Goal: Task Accomplishment & Management: Use online tool/utility

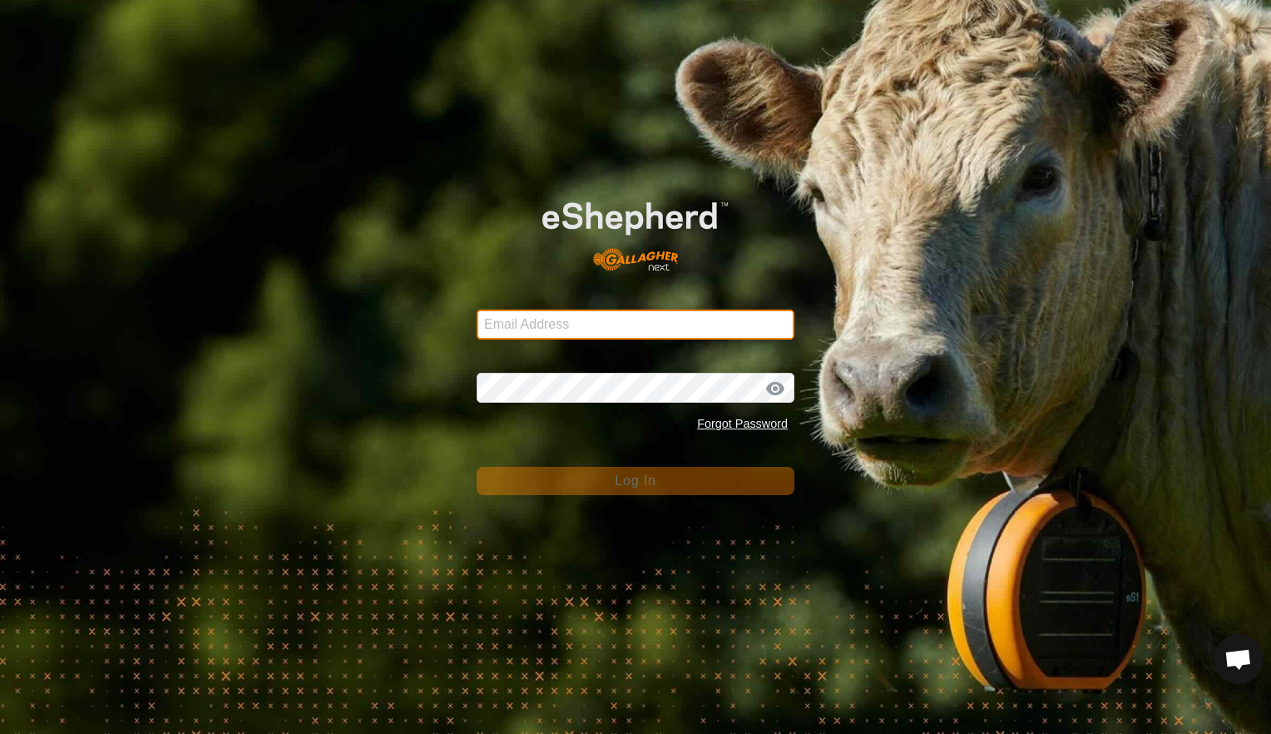
type input "[EMAIL_ADDRESS][DOMAIN_NAME]"
click at [633, 474] on span "Log In" at bounding box center [635, 480] width 41 height 14
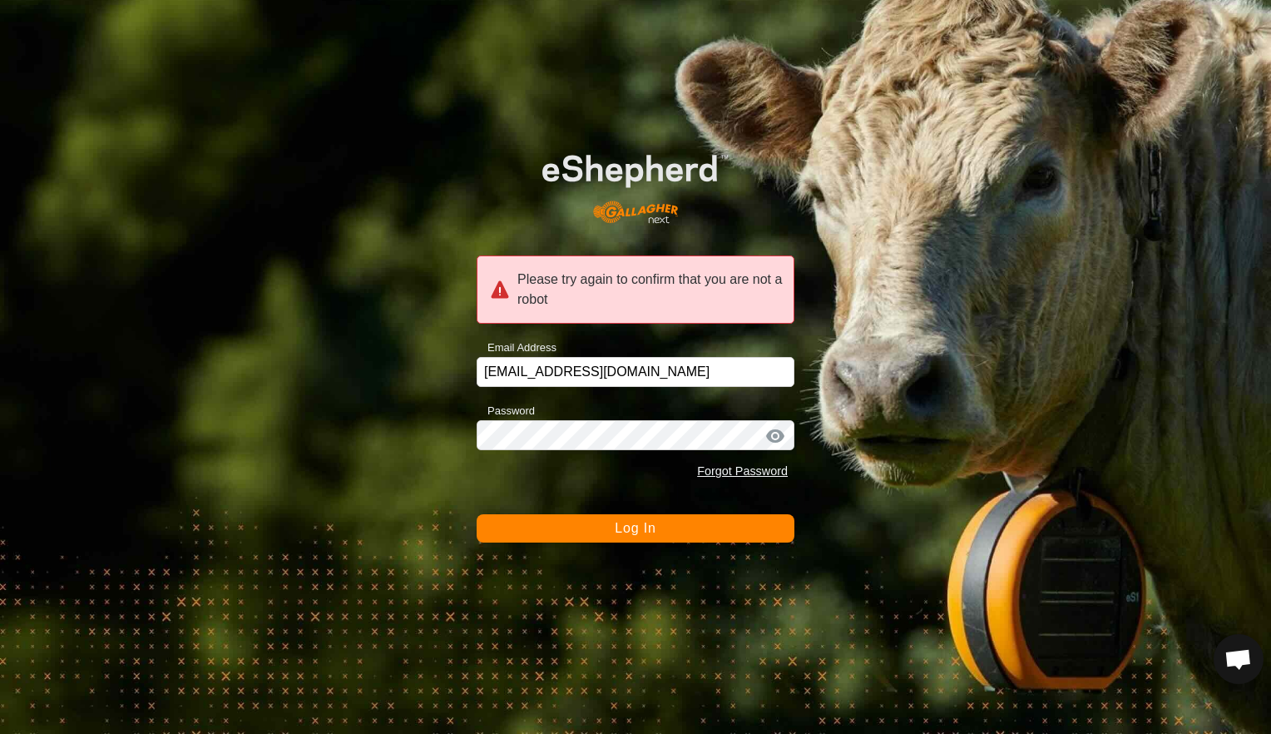
click at [639, 528] on span "Log In" at bounding box center [635, 528] width 41 height 14
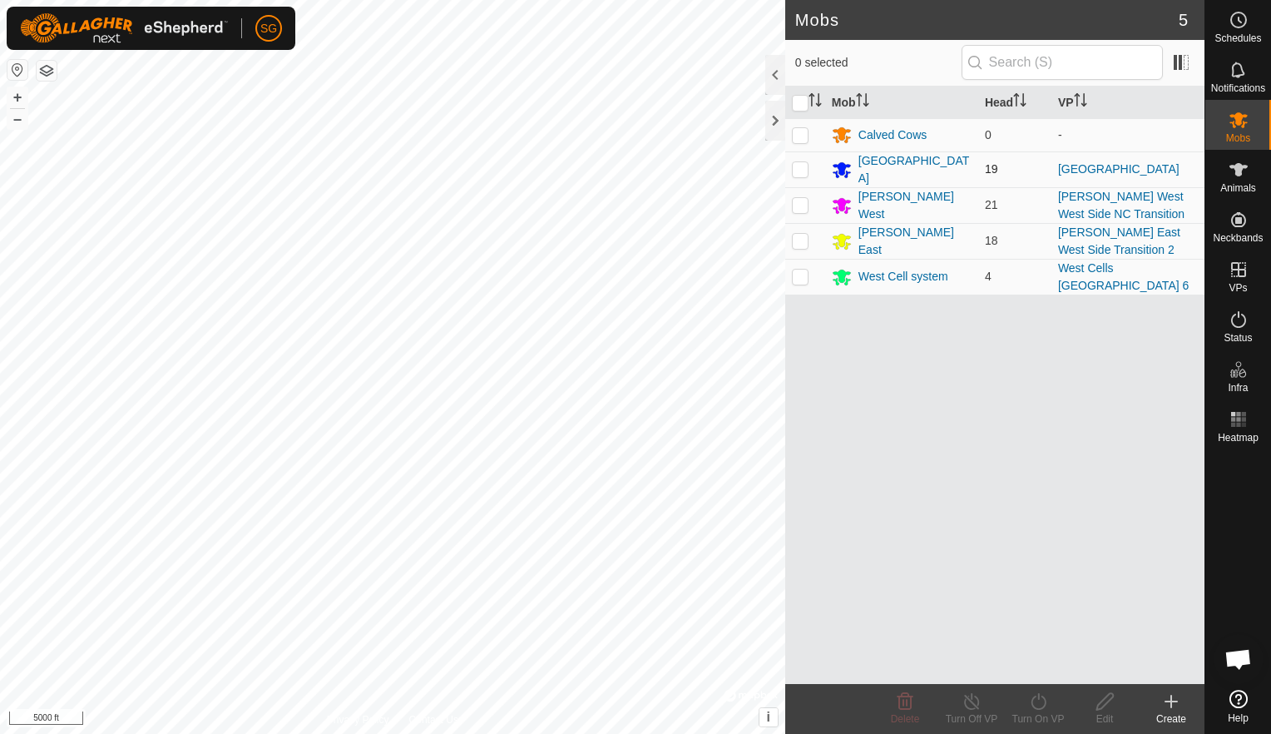
click at [800, 167] on p-checkbox at bounding box center [800, 168] width 17 height 13
click at [911, 171] on div "[GEOGRAPHIC_DATA]" at bounding box center [915, 169] width 113 height 35
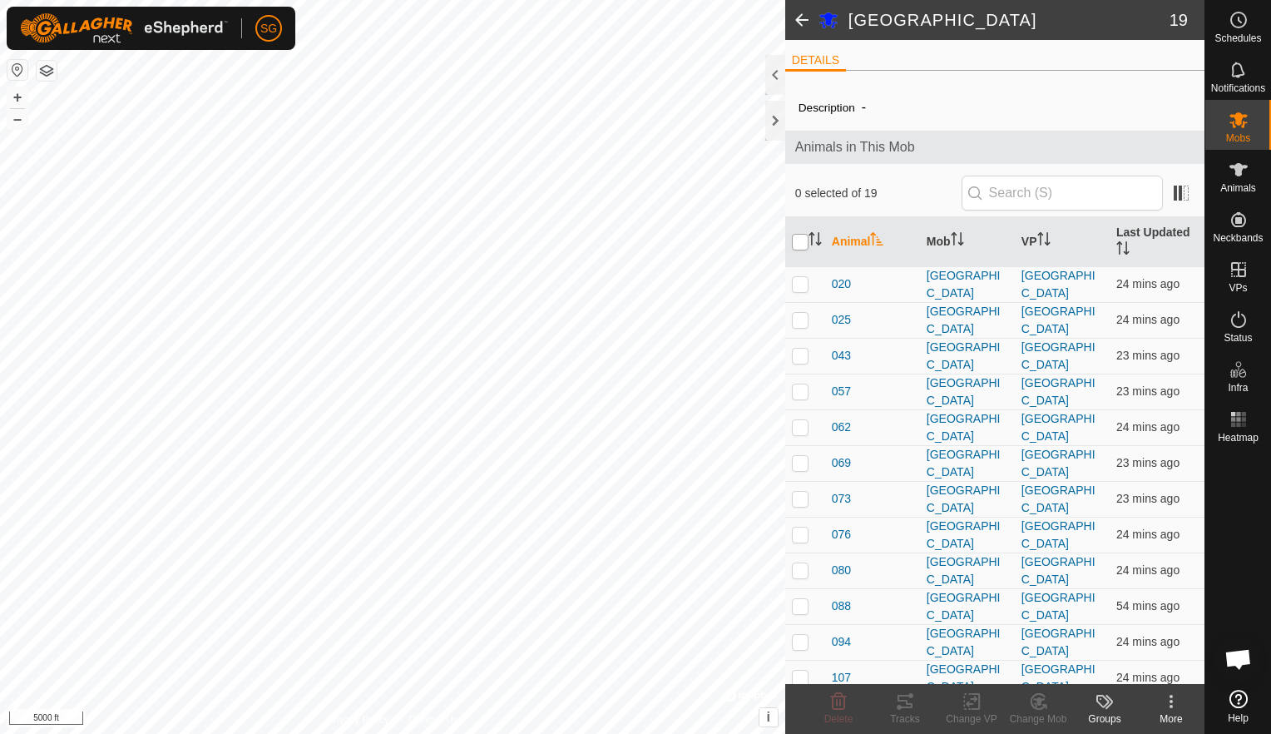
click at [802, 237] on input "checkbox" at bounding box center [800, 242] width 17 height 17
checkbox input "true"
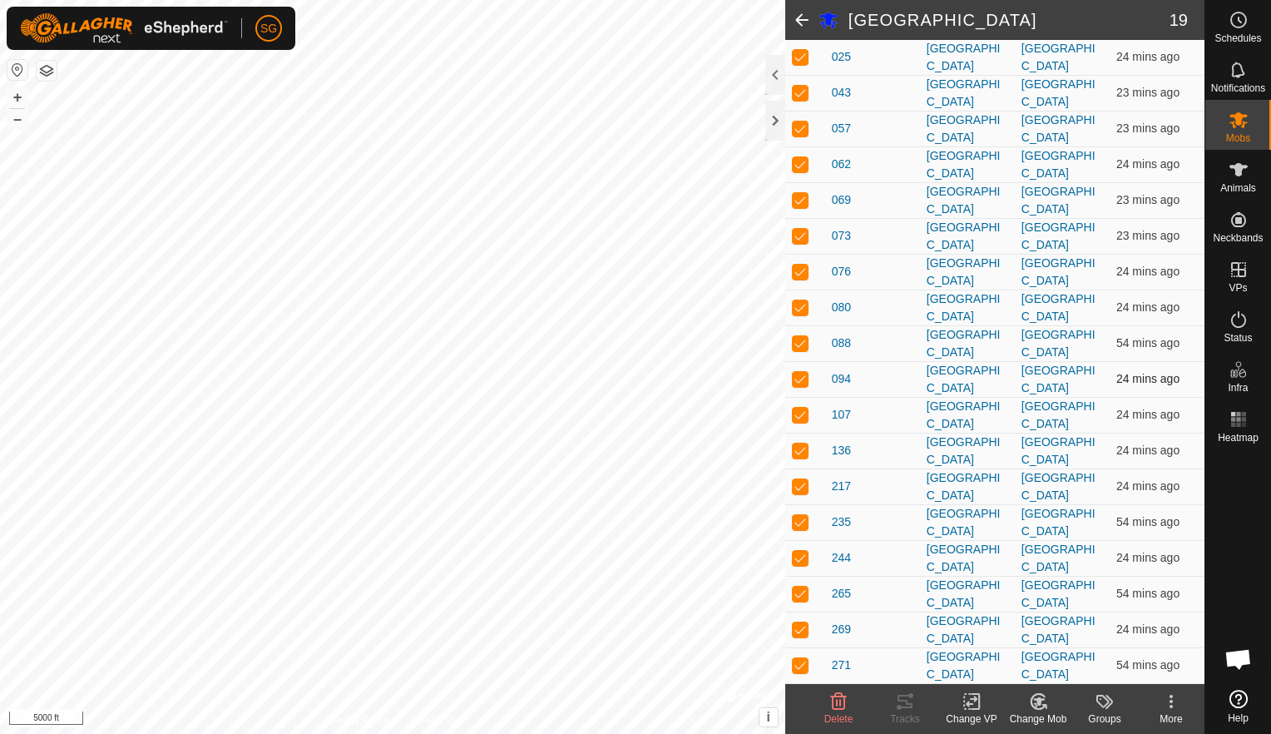
scroll to position [591, 0]
click at [970, 694] on rect at bounding box center [971, 701] width 15 height 15
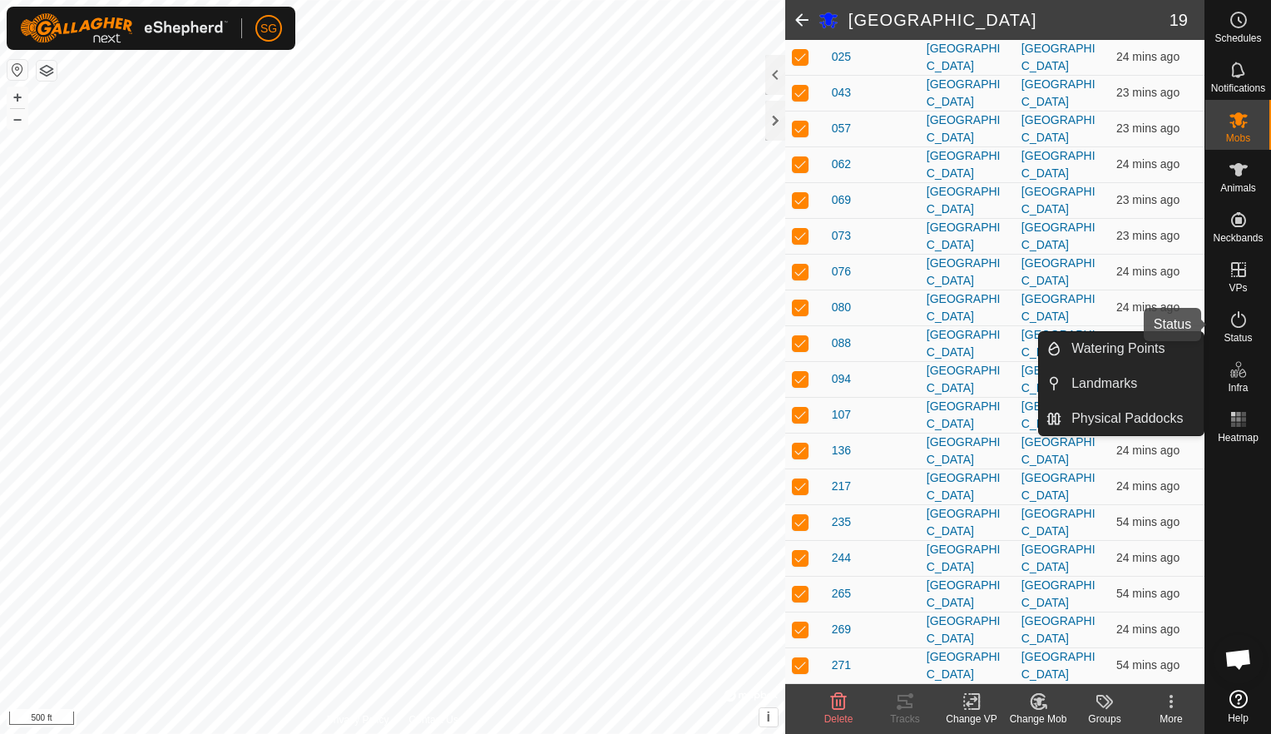
click at [1238, 317] on icon at bounding box center [1238, 319] width 15 height 17
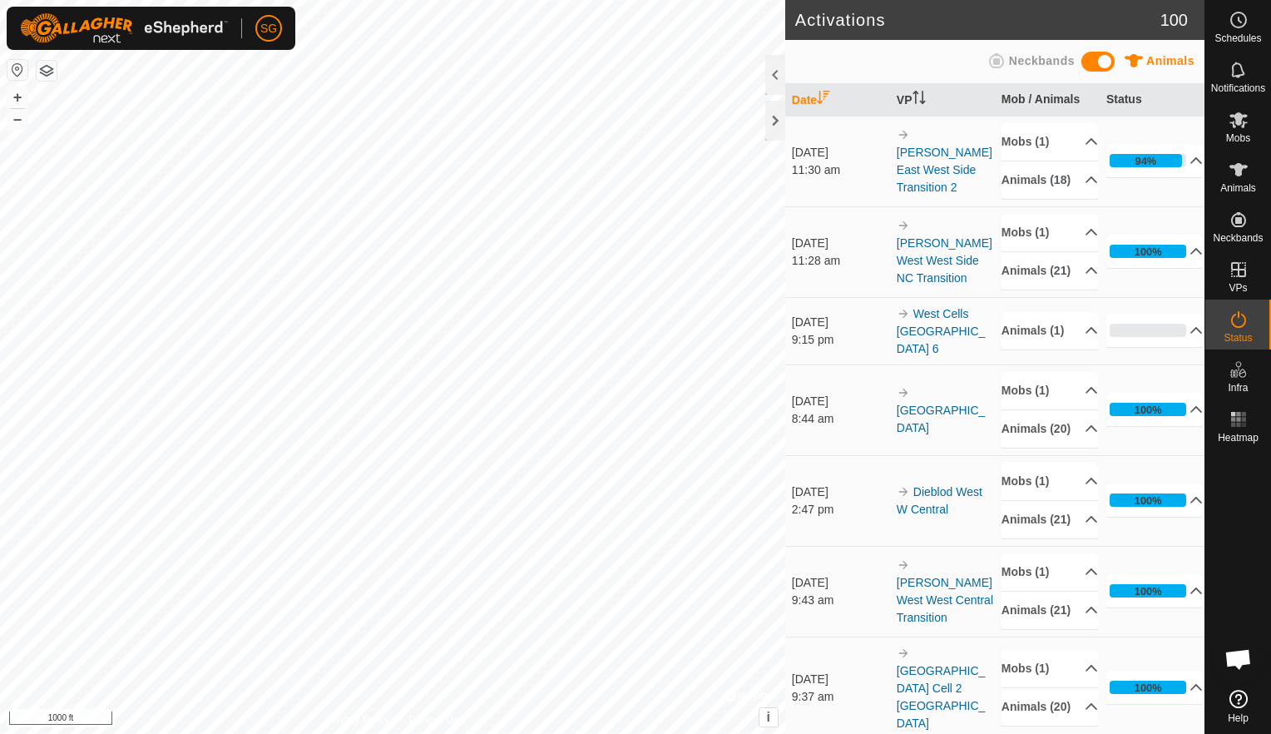
scroll to position [166, 0]
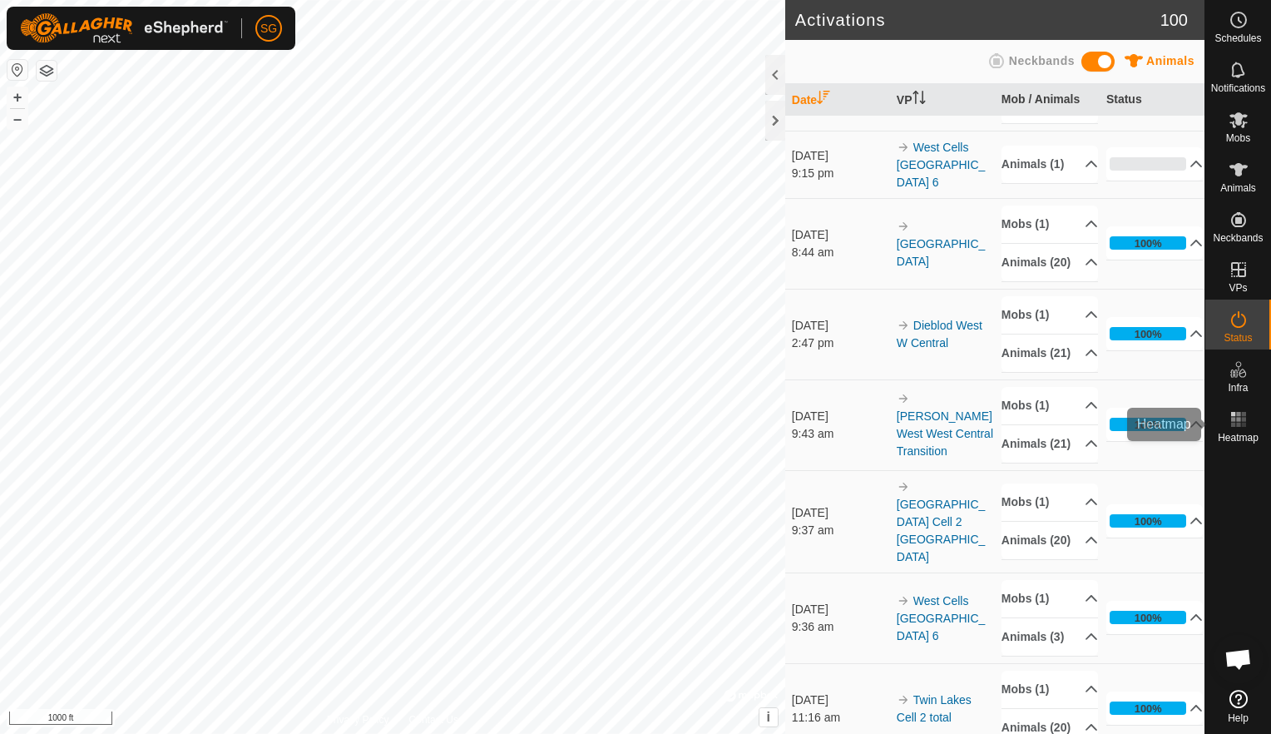
click at [1237, 424] on rect at bounding box center [1238, 425] width 4 height 4
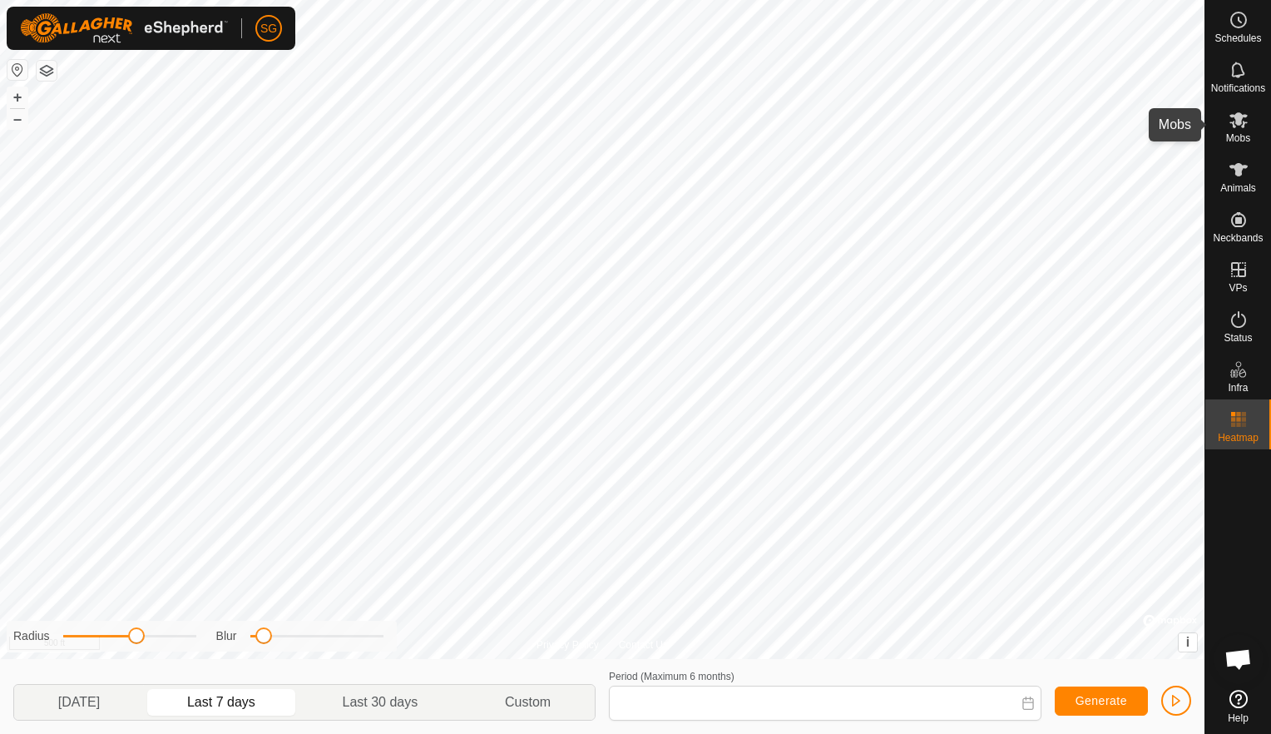
click at [1236, 121] on icon at bounding box center [1239, 120] width 18 height 16
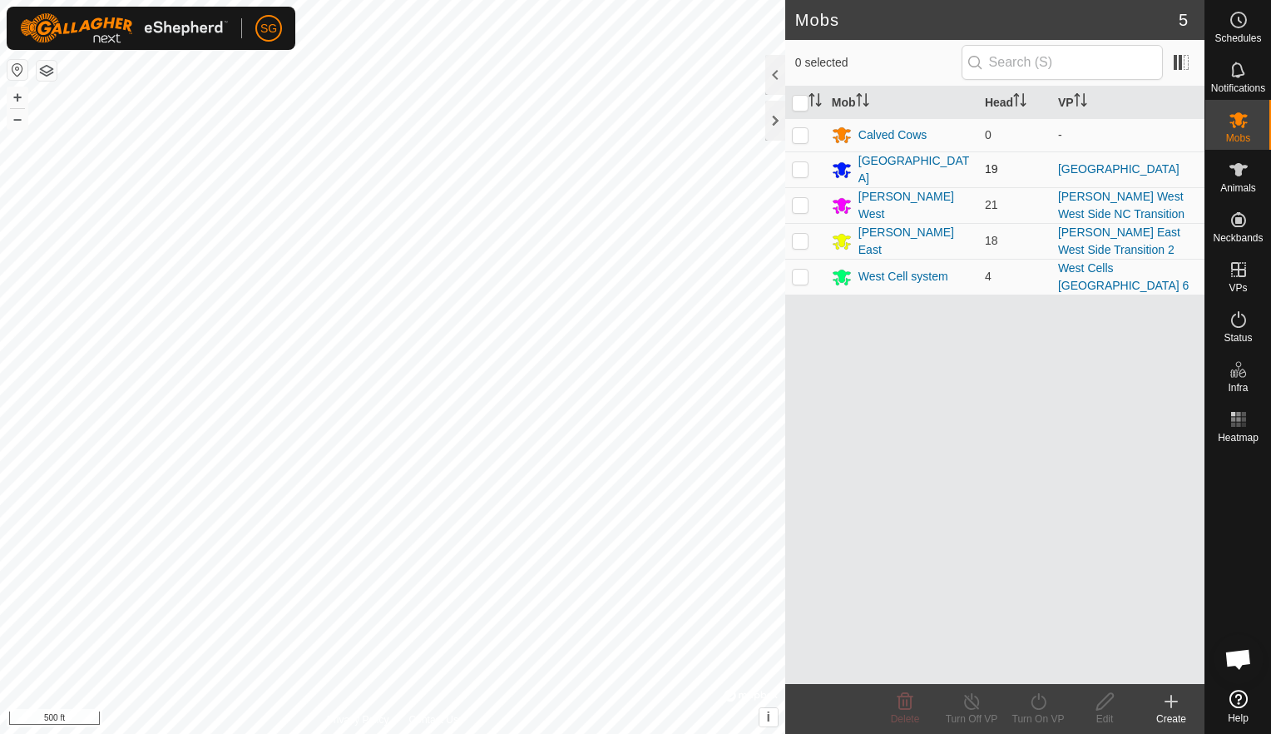
click at [802, 172] on p-checkbox at bounding box center [800, 168] width 17 height 13
click at [897, 165] on div "[GEOGRAPHIC_DATA]" at bounding box center [915, 169] width 113 height 35
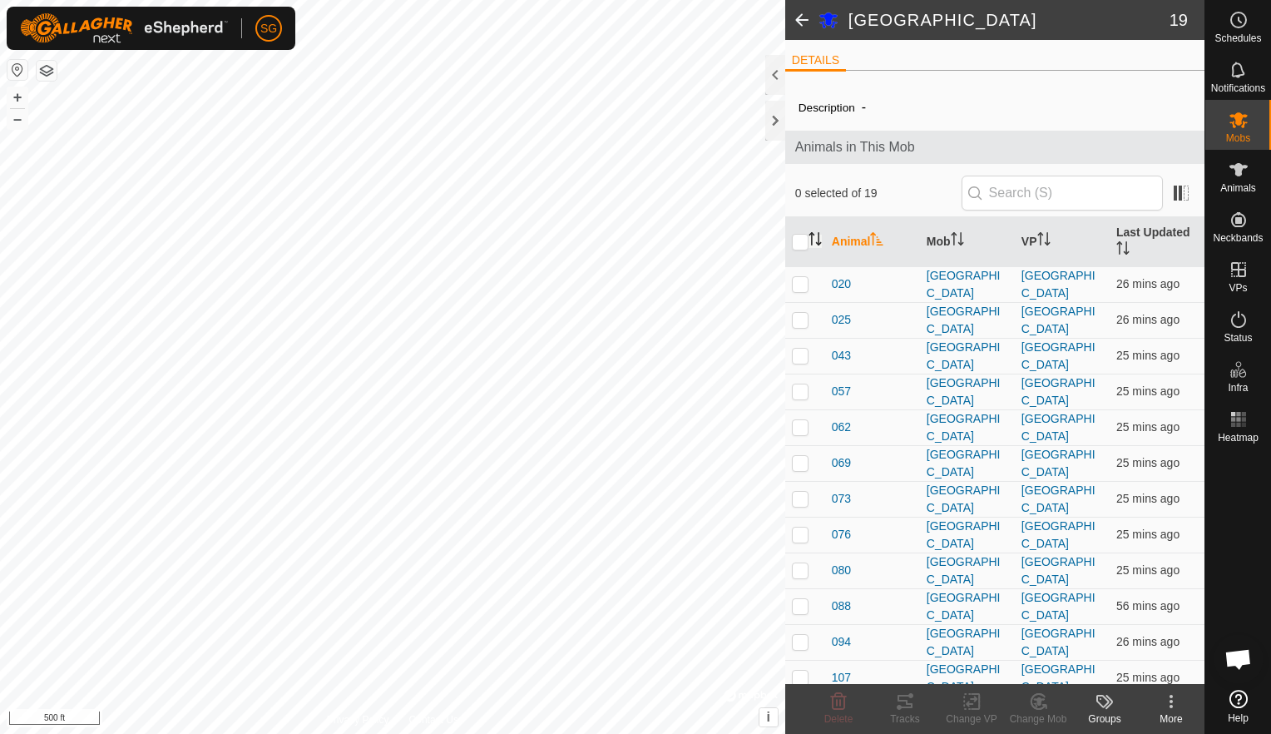
click at [815, 237] on icon "Activate to sort" at bounding box center [815, 238] width 13 height 13
click at [806, 251] on th at bounding box center [805, 242] width 40 height 50
click at [800, 249] on input "checkbox" at bounding box center [800, 242] width 17 height 17
checkbox input "true"
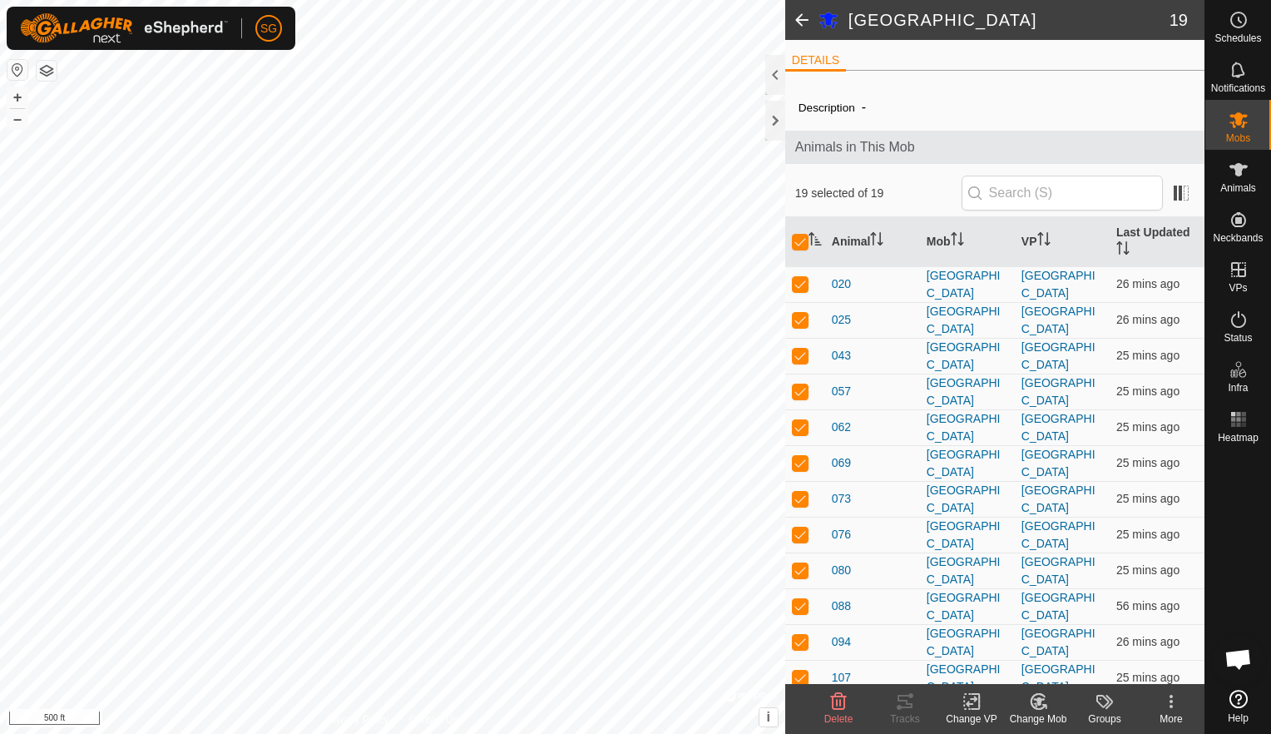
click at [969, 698] on icon at bounding box center [972, 701] width 21 height 20
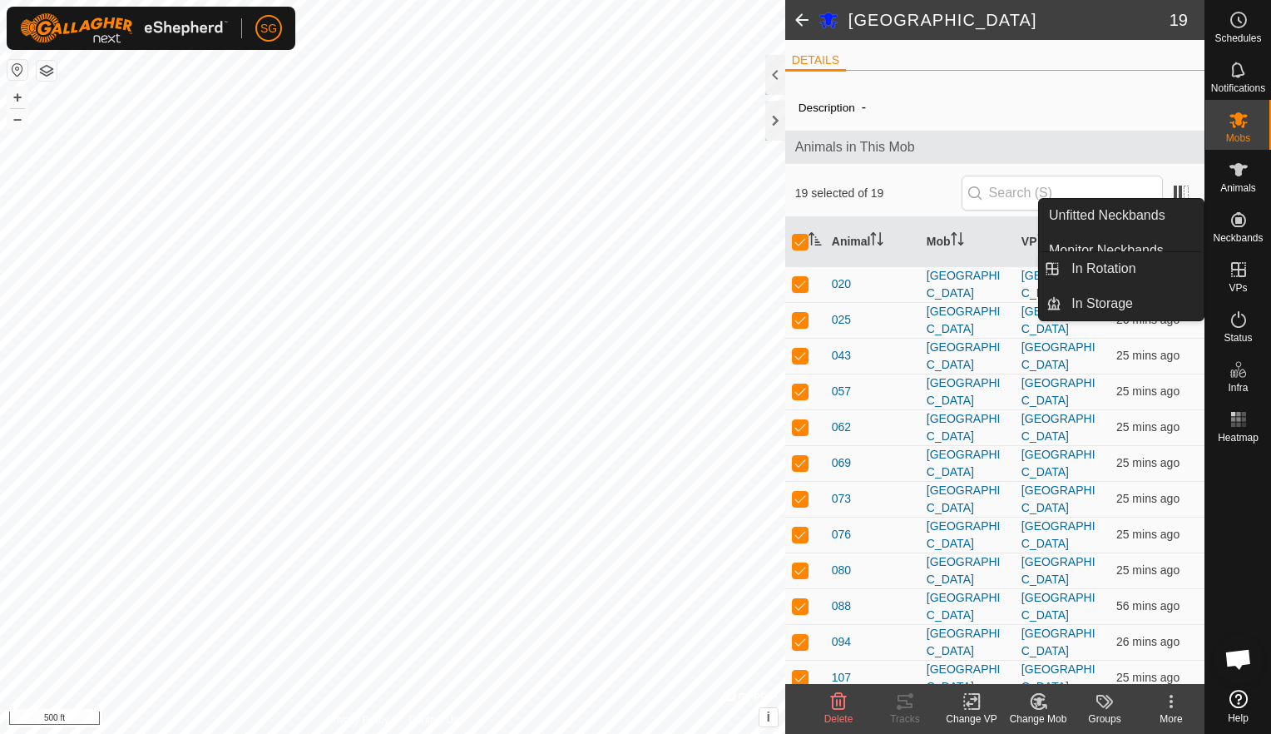
click at [1241, 276] on icon at bounding box center [1238, 269] width 15 height 15
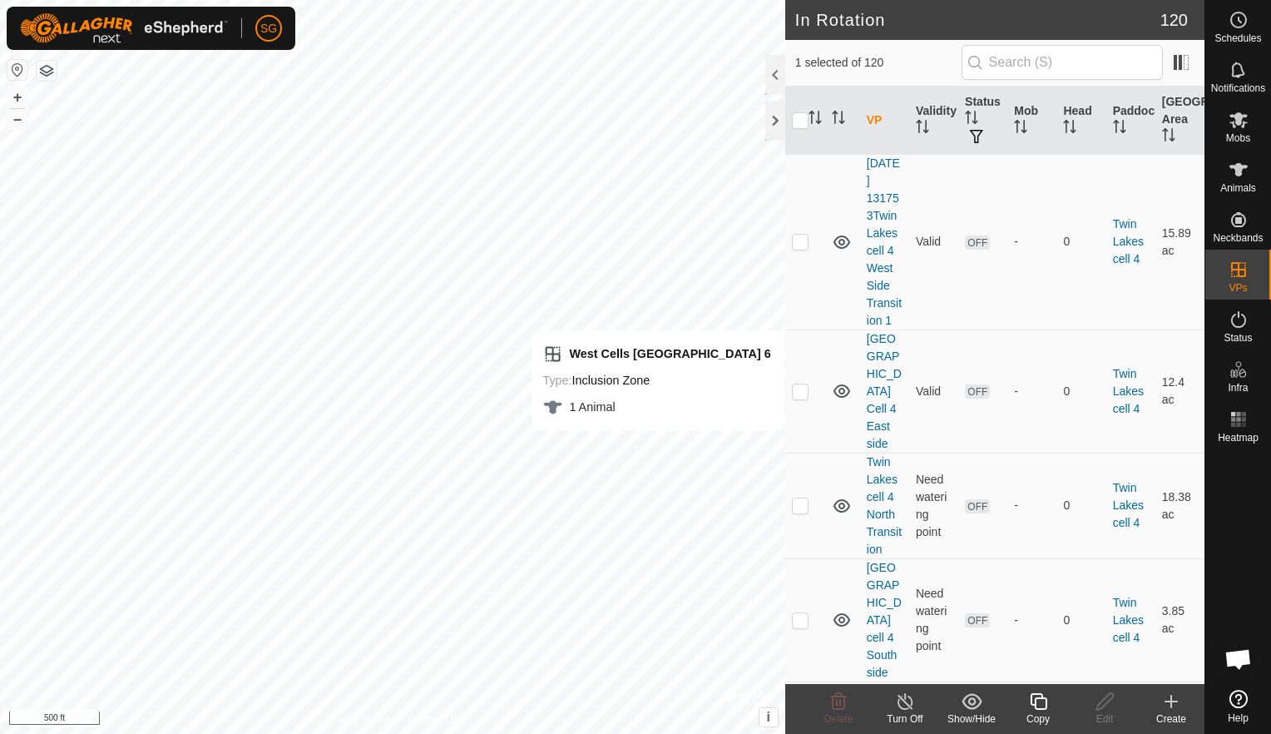
scroll to position [10664, 0]
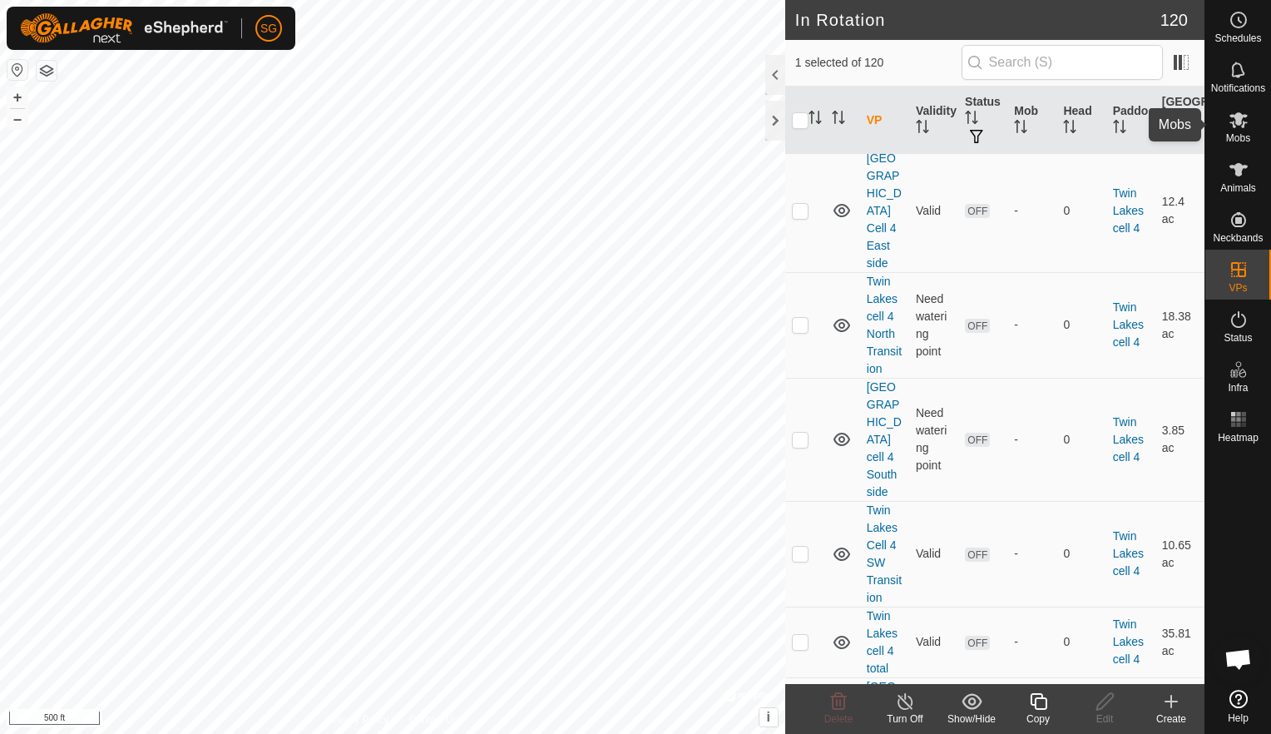
click at [1246, 122] on icon at bounding box center [1239, 120] width 18 height 16
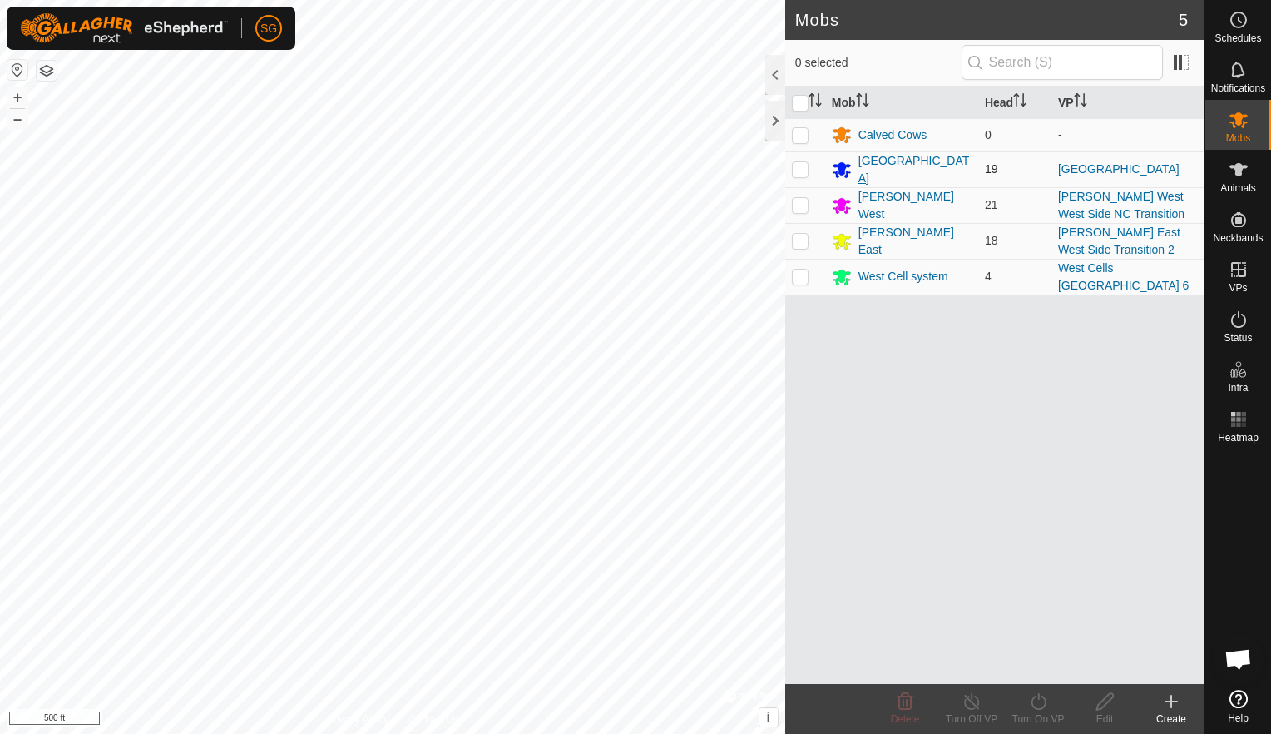
click at [868, 167] on div "[GEOGRAPHIC_DATA]" at bounding box center [915, 169] width 113 height 35
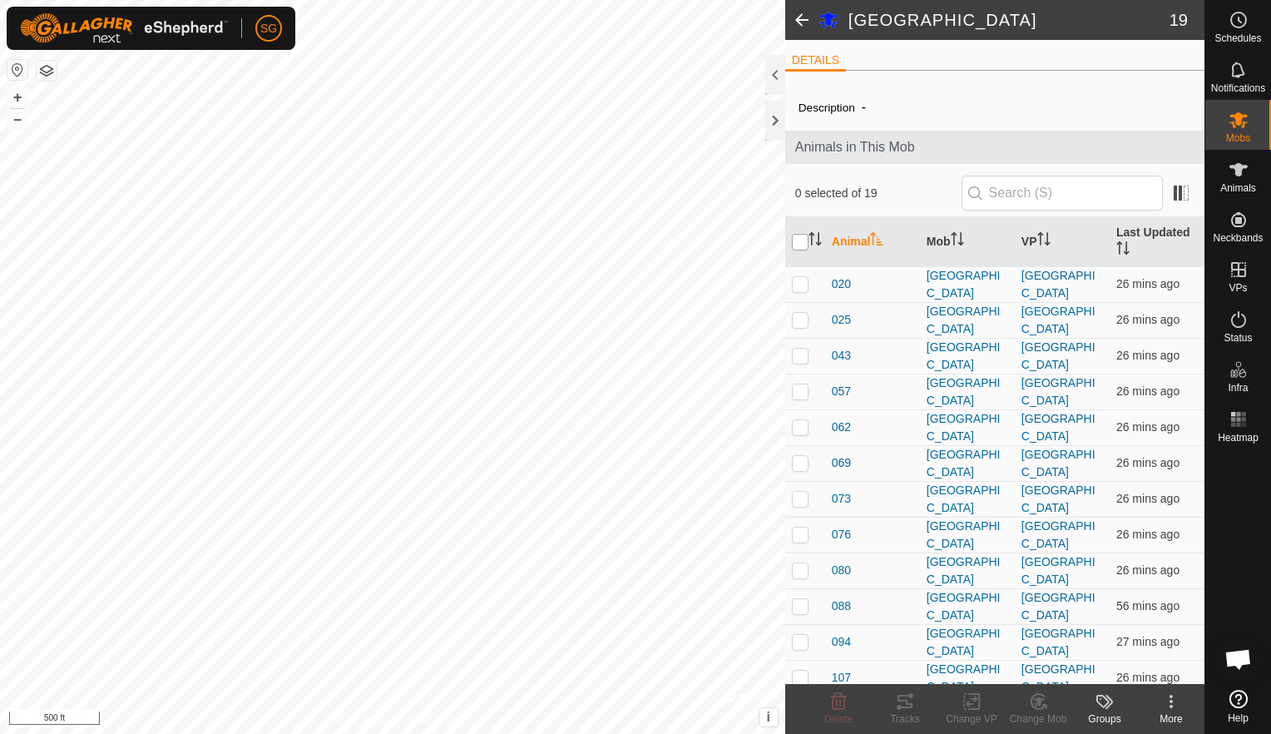
click at [802, 238] on input "checkbox" at bounding box center [800, 242] width 17 height 17
checkbox input "true"
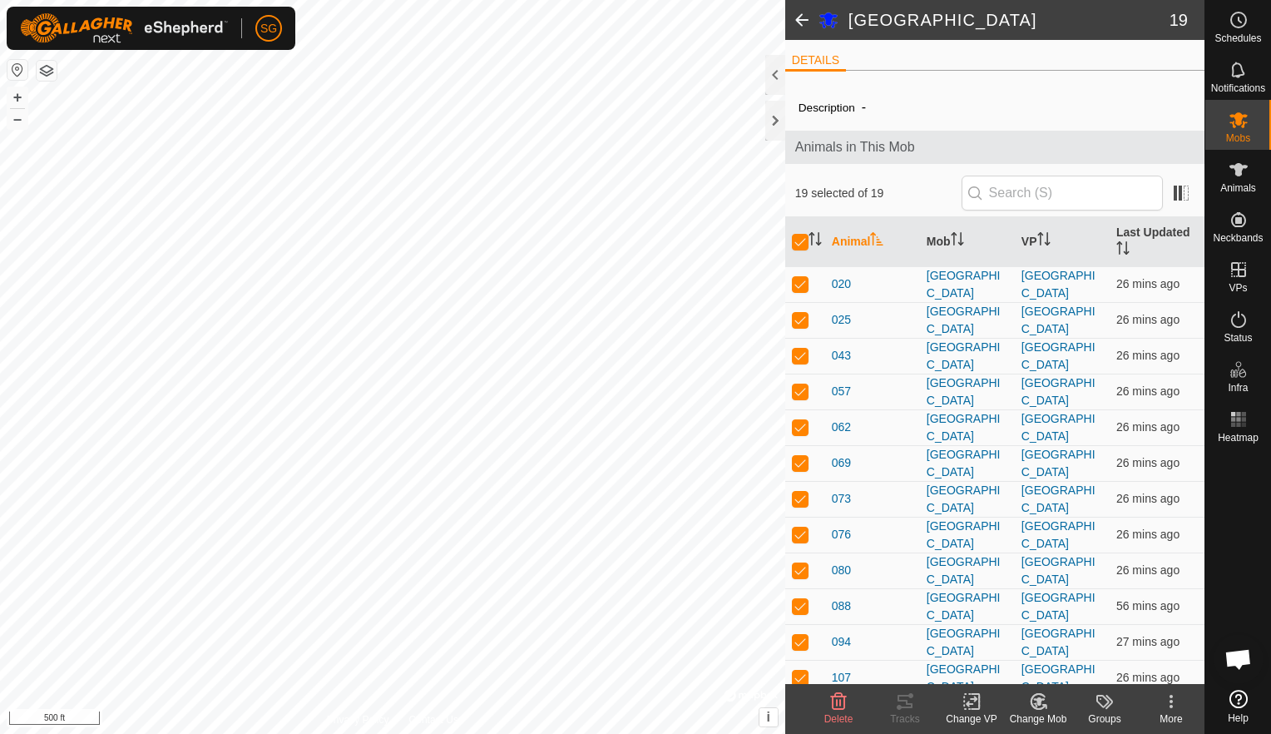
click at [975, 707] on icon at bounding box center [972, 701] width 21 height 20
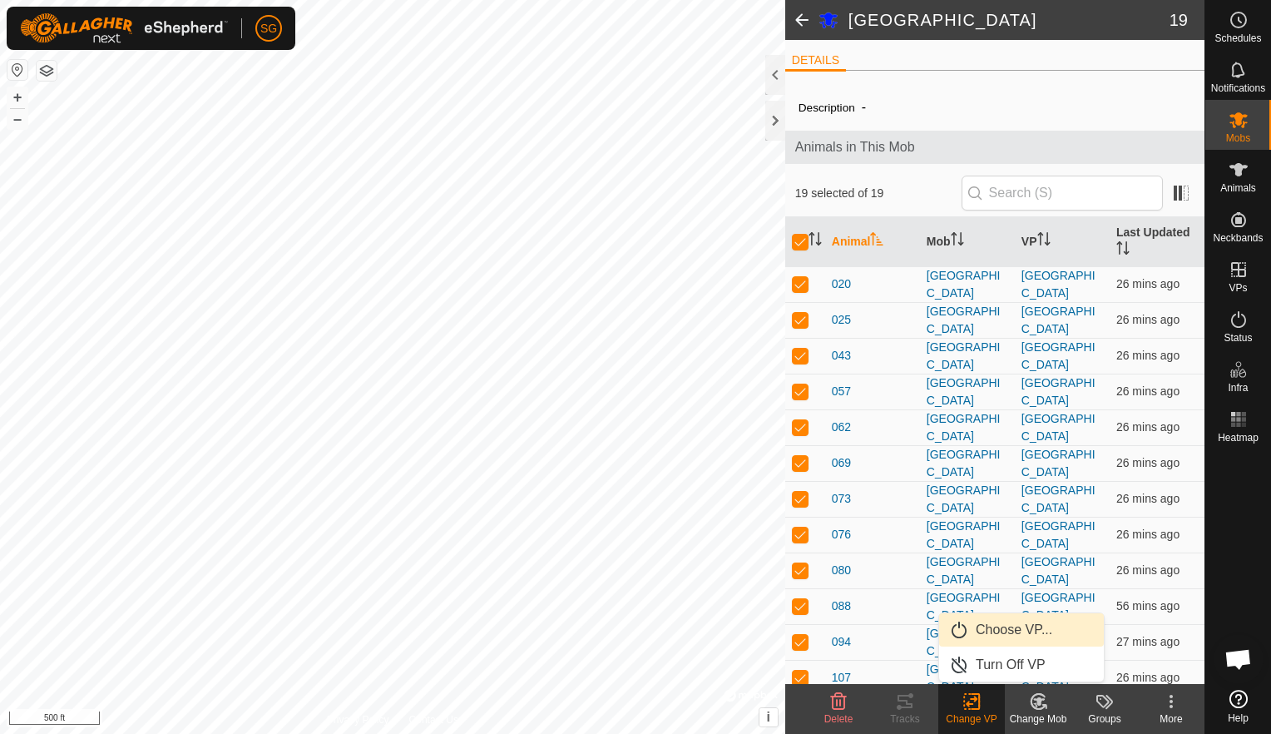
click at [989, 637] on link "Choose VP..." at bounding box center [1021, 629] width 165 height 33
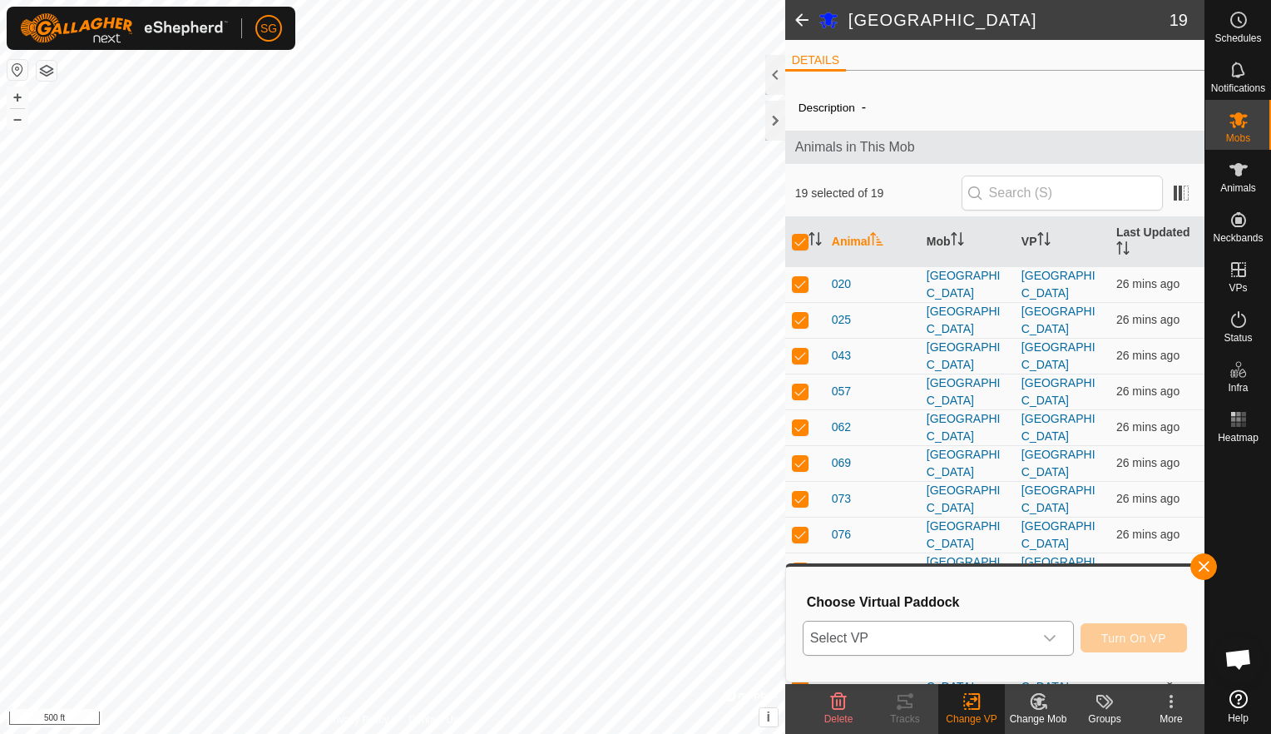
click at [1048, 634] on icon "dropdown trigger" at bounding box center [1049, 638] width 13 height 13
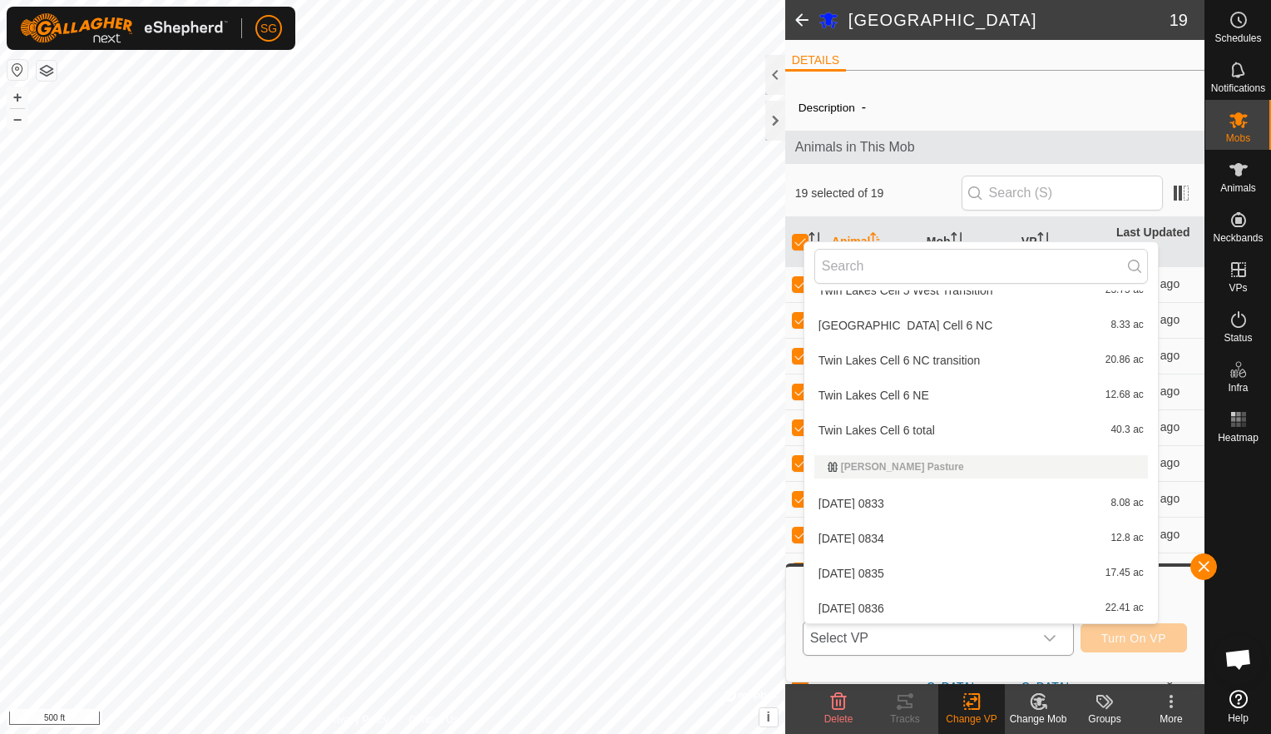
scroll to position [4625, 0]
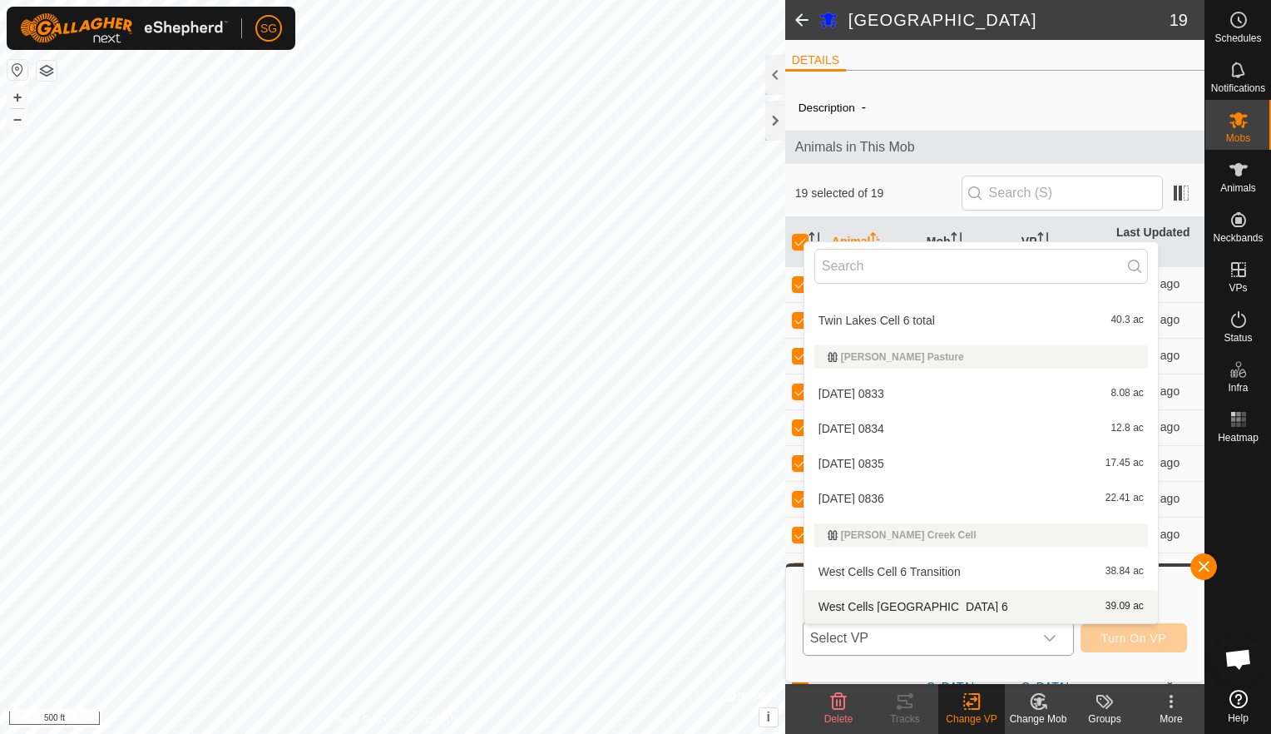
click at [937, 600] on li "West Cells [GEOGRAPHIC_DATA] 6 39.09 ac" at bounding box center [982, 606] width 354 height 33
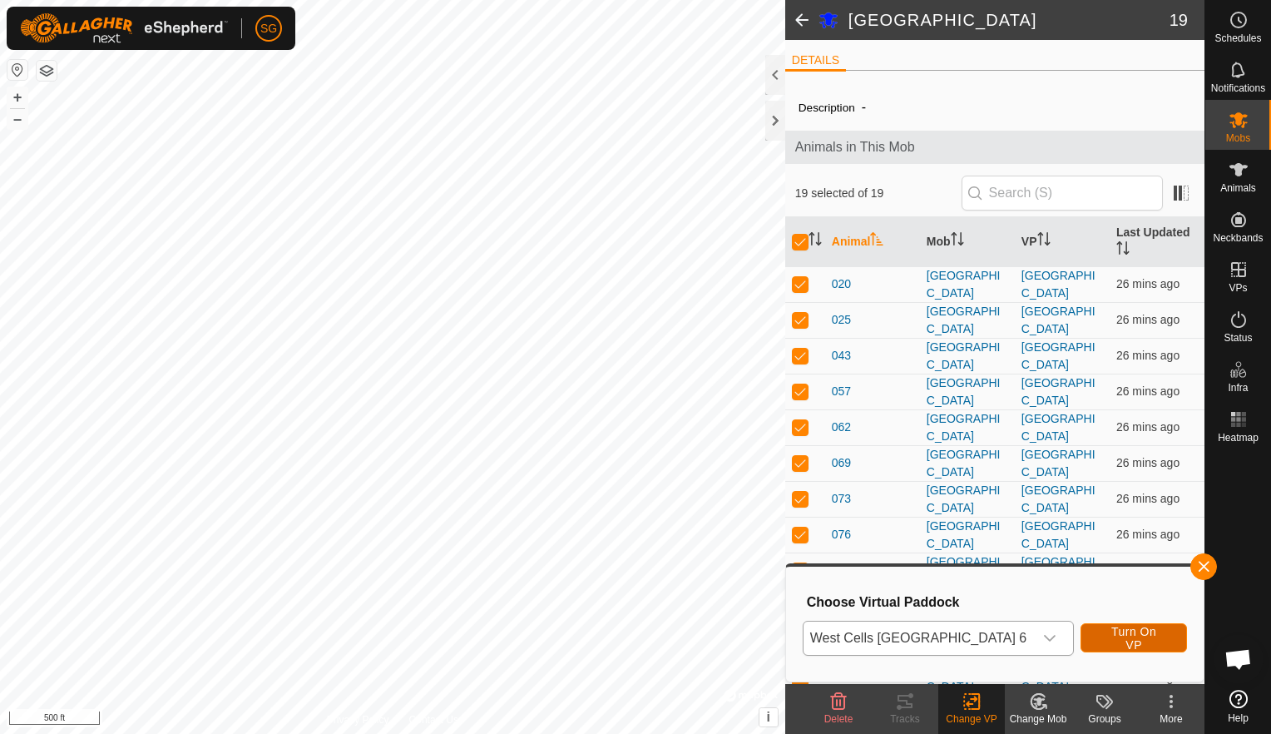
click at [1134, 639] on span "Turn On VP" at bounding box center [1134, 638] width 65 height 27
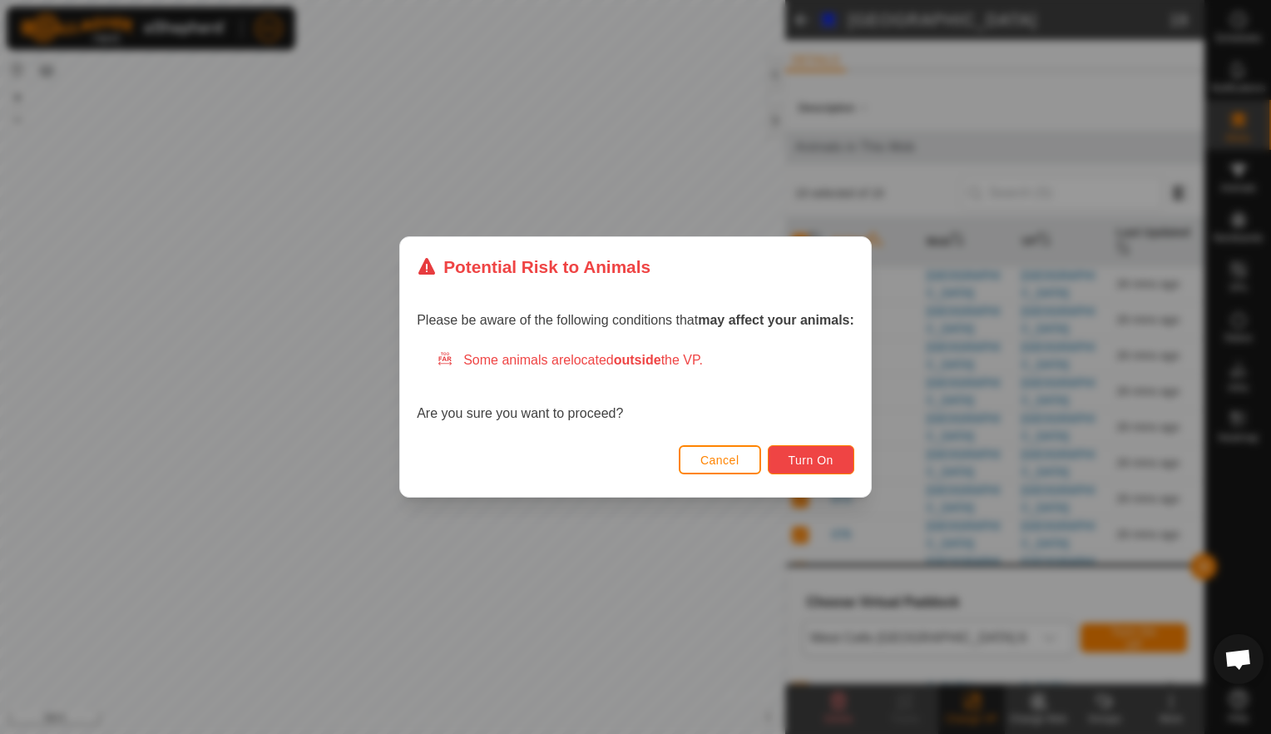
click at [845, 461] on button "Turn On" at bounding box center [811, 459] width 87 height 29
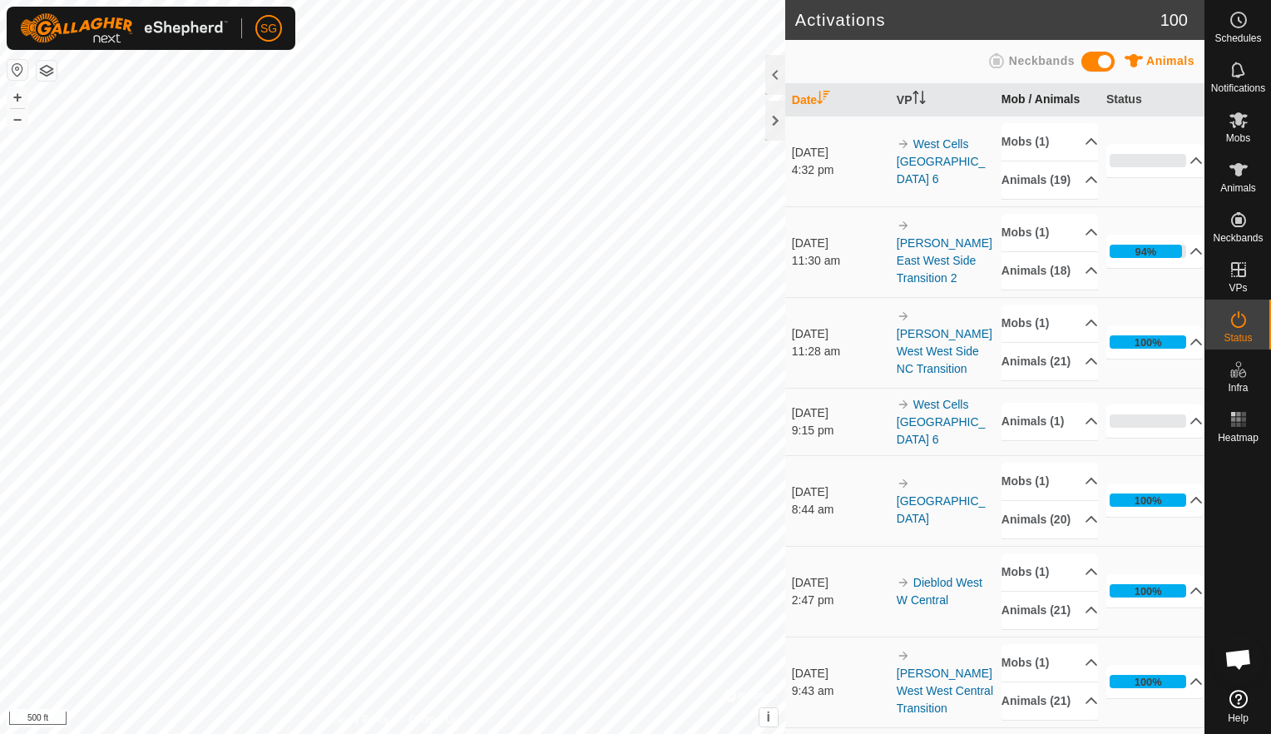
click at [1005, 95] on th "Mob / Animals" at bounding box center [1047, 100] width 105 height 32
click at [1069, 186] on p-accordion-header "Animals (19)" at bounding box center [1050, 179] width 97 height 37
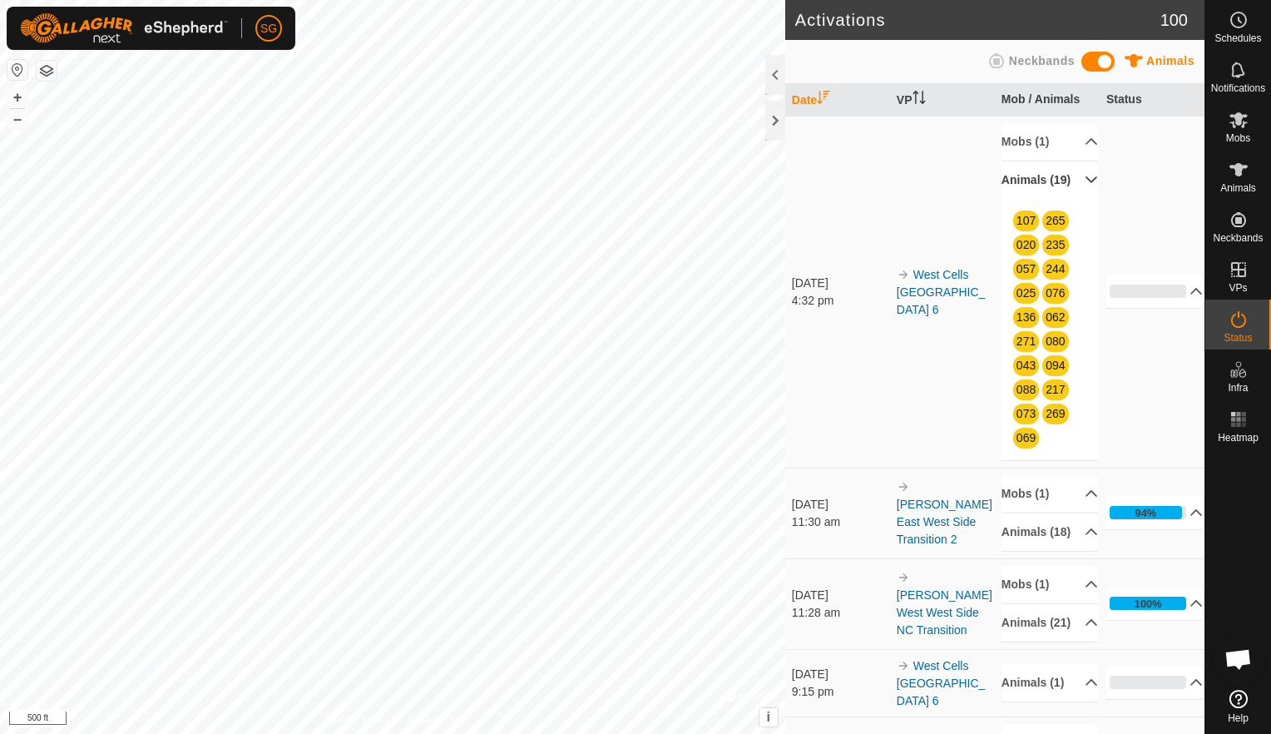
click at [1069, 186] on p-accordion-header "Animals (19)" at bounding box center [1050, 179] width 97 height 37
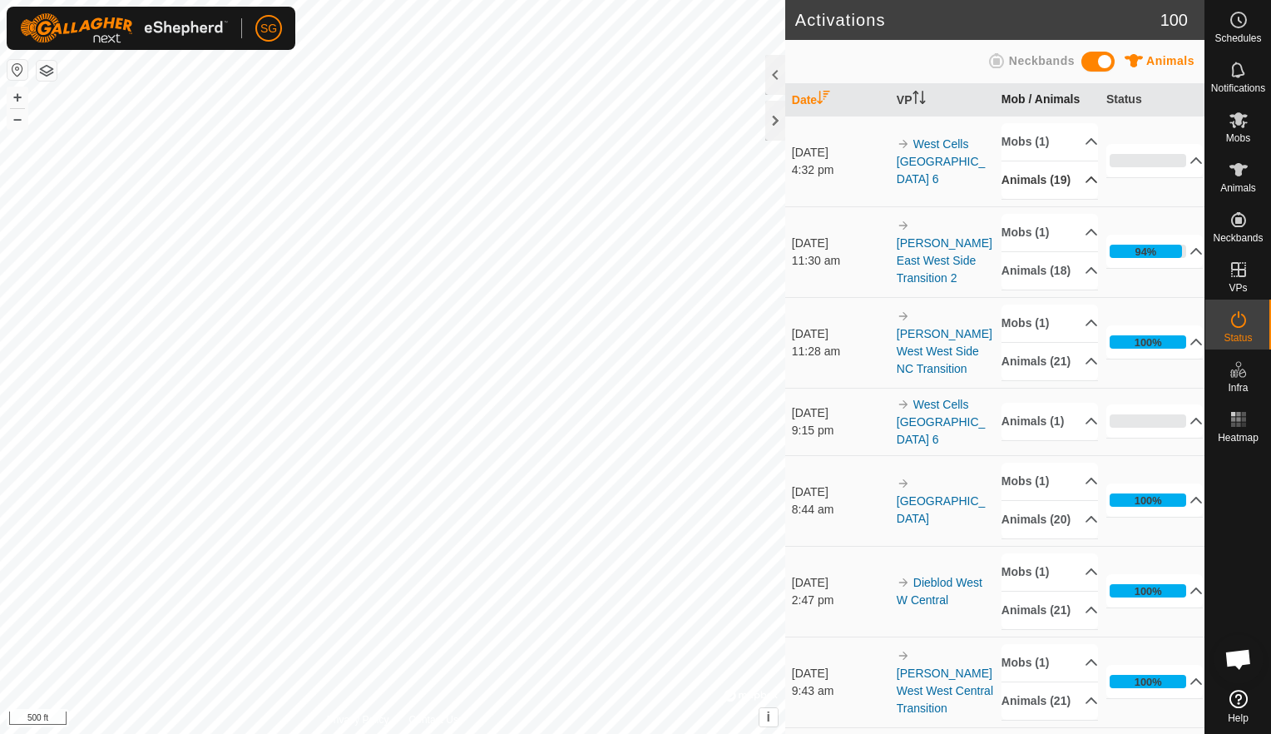
click at [1022, 102] on th "Mob / Animals" at bounding box center [1047, 100] width 105 height 32
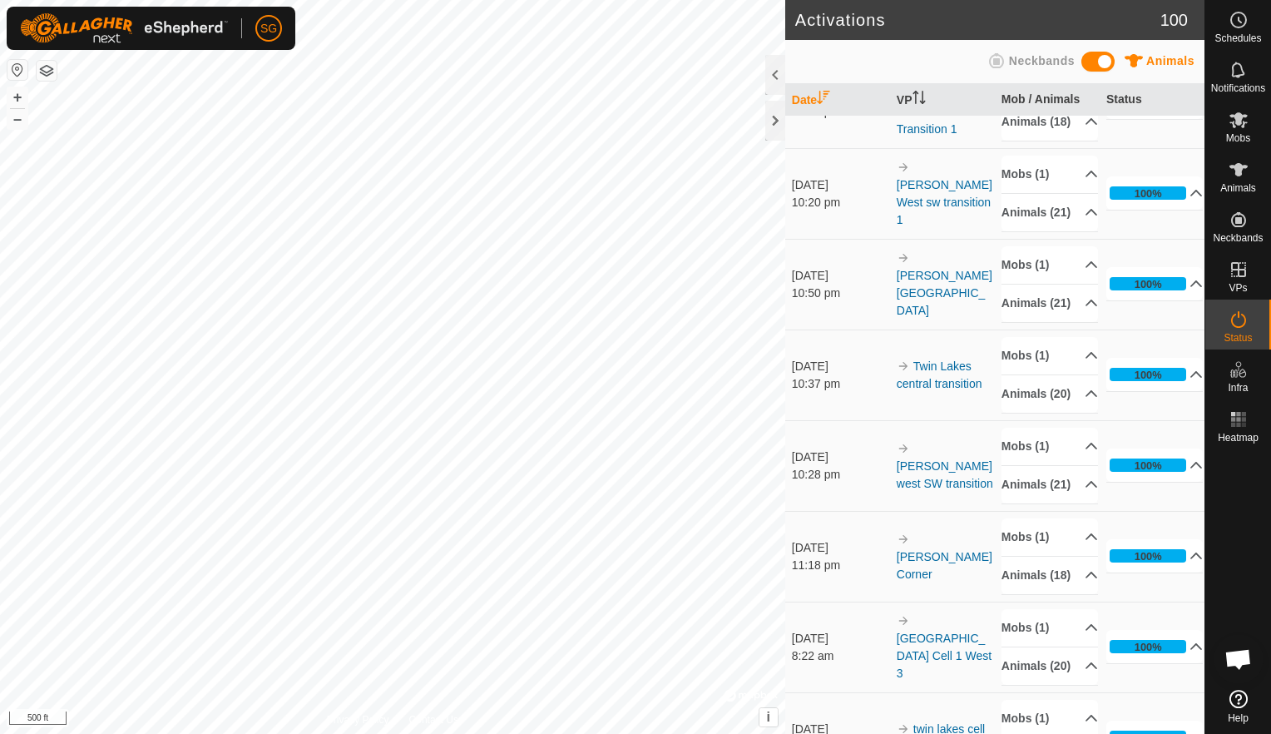
scroll to position [582, 0]
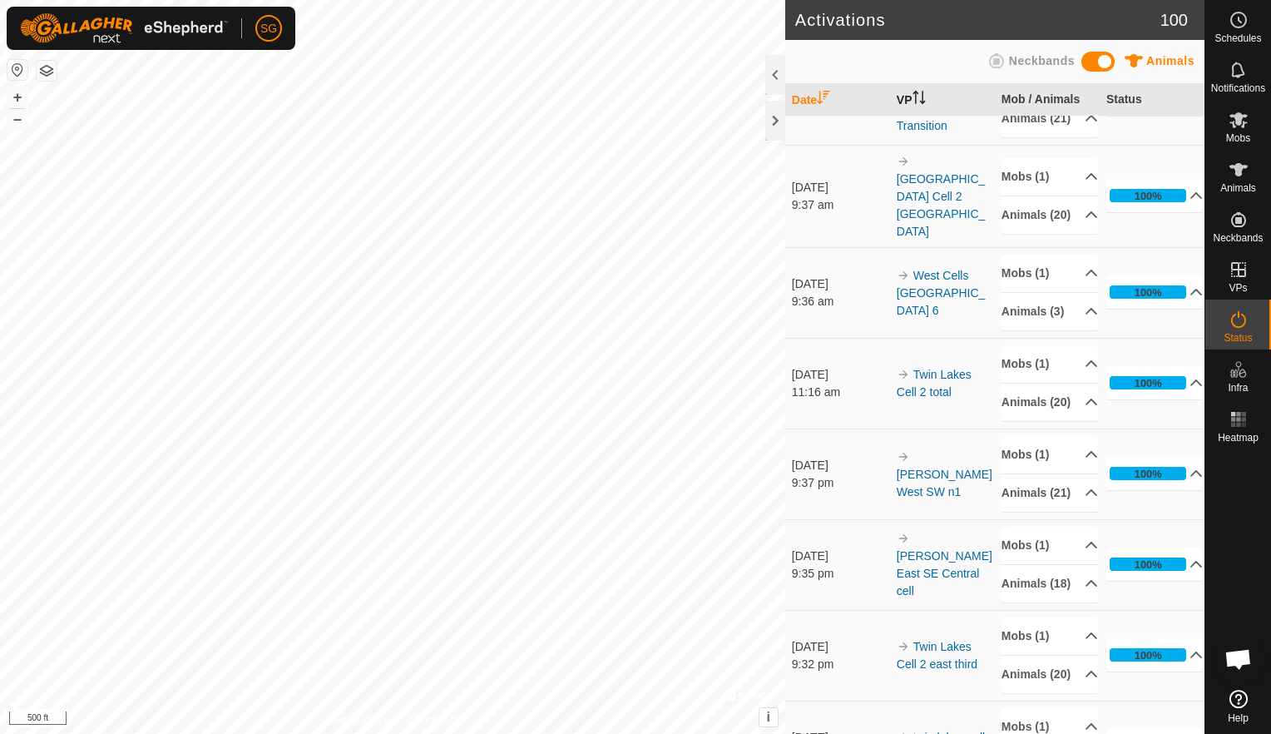
click at [915, 98] on icon "Activate to sort" at bounding box center [916, 97] width 2 height 13
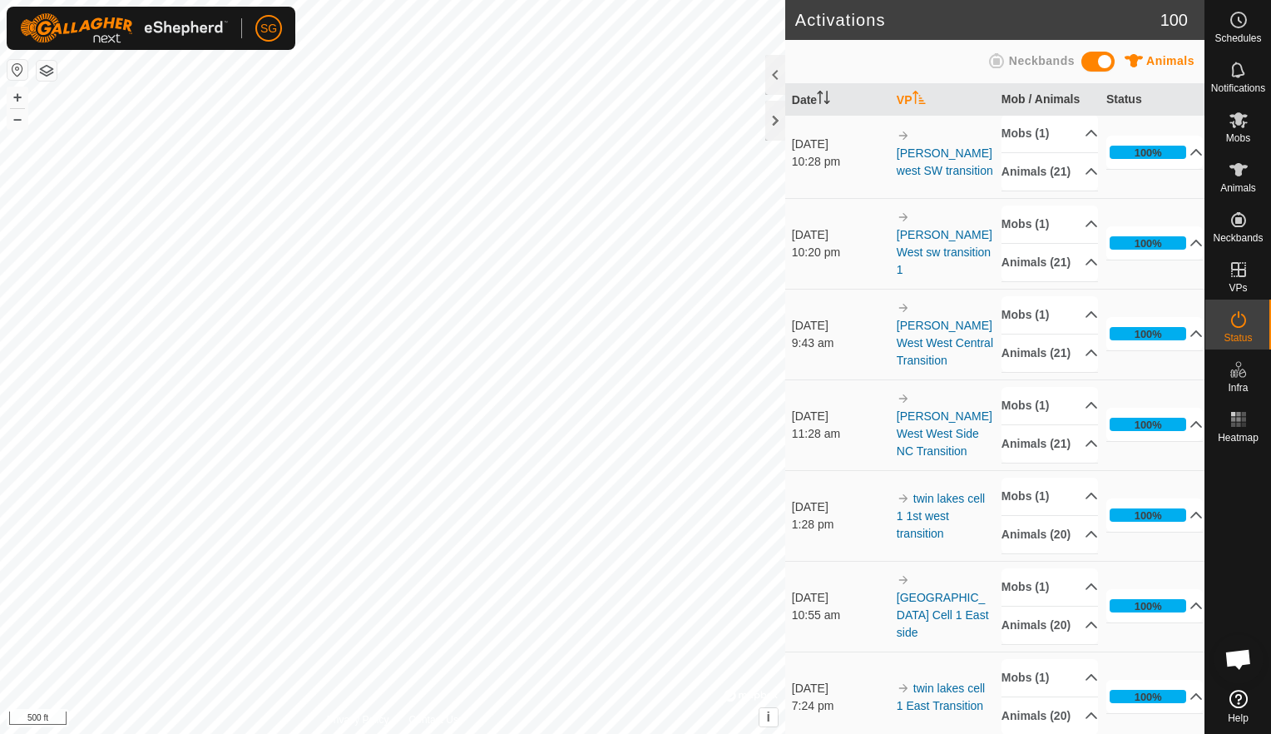
scroll to position [4743, 0]
